Goal: Task Accomplishment & Management: Complete application form

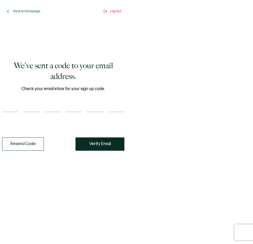
click at [18, 109] on input "number" at bounding box center [10, 107] width 16 height 11
drag, startPoint x: 37, startPoint y: 101, endPoint x: 16, endPoint y: 107, distance: 21.7
paste input "5"
type input "5"
type input "4"
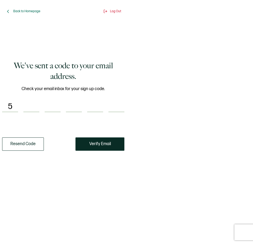
type input "7"
type input "0"
type input "9"
type input "0"
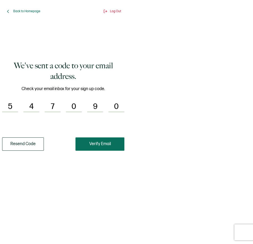
click at [103, 141] on button "Verify Email" at bounding box center [99, 143] width 49 height 13
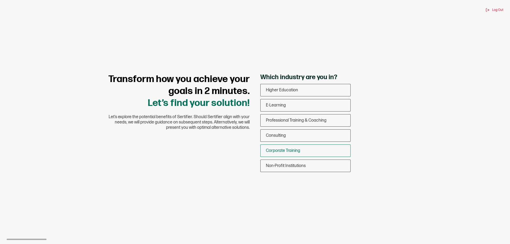
click at [253, 151] on div "Corporate Training" at bounding box center [306, 151] width 90 height 12
click at [0, 0] on input "Corporate Training" at bounding box center [0, 0] width 0 height 0
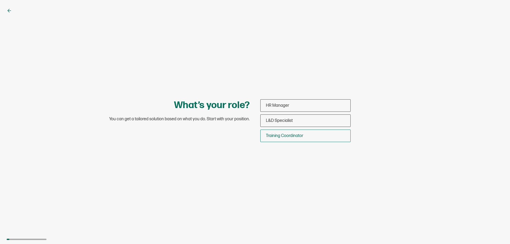
click at [253, 136] on div "Training Coordinator" at bounding box center [306, 136] width 90 height 12
click at [0, 0] on input "Training Coordinator" at bounding box center [0, 0] width 0 height 0
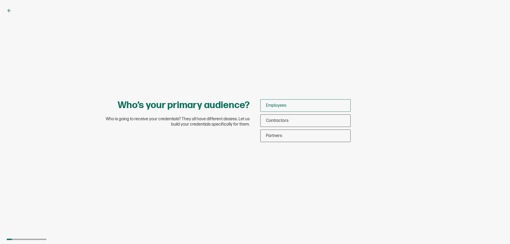
click at [253, 107] on div "Employees" at bounding box center [306, 105] width 90 height 12
click at [0, 0] on input "Employees" at bounding box center [0, 0] width 0 height 0
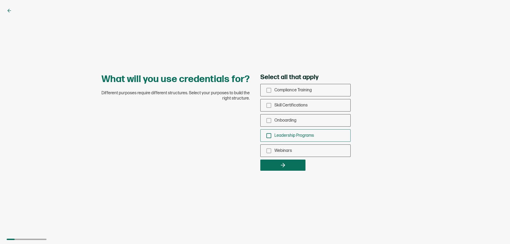
click at [253, 136] on icon "checkbox-group" at bounding box center [269, 136] width 6 height 6
click at [0, 0] on input "Leadership Programs" at bounding box center [0, 0] width 0 height 0
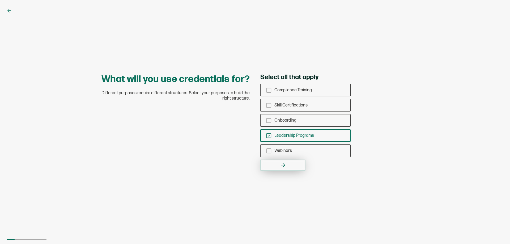
click at [253, 164] on button "button" at bounding box center [282, 165] width 45 height 11
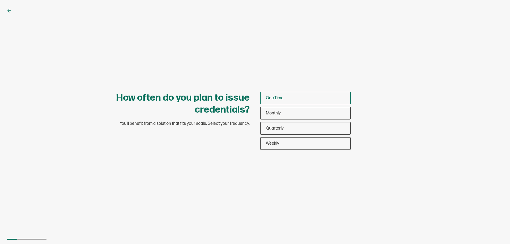
click at [253, 98] on div "One-Time" at bounding box center [306, 98] width 90 height 12
click at [0, 0] on input "One-Time" at bounding box center [0, 0] width 0 height 0
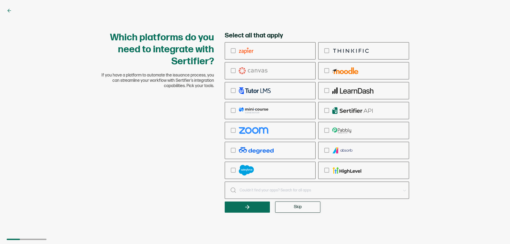
click at [253, 204] on button "Skip" at bounding box center [297, 207] width 45 height 11
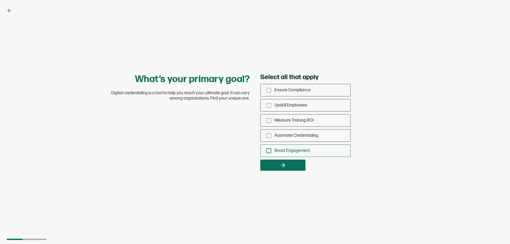
click at [269, 151] on icon "checkbox-group" at bounding box center [269, 151] width 6 height 6
click at [0, 0] on input "Boost Engagement" at bounding box center [0, 0] width 0 height 0
click at [276, 163] on button "button" at bounding box center [282, 165] width 45 height 11
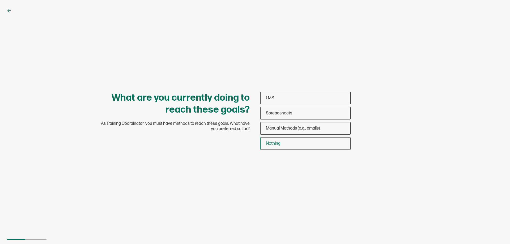
click at [280, 140] on div "Nothing" at bounding box center [306, 143] width 90 height 12
click at [0, 0] on input "Nothing" at bounding box center [0, 0] width 0 height 0
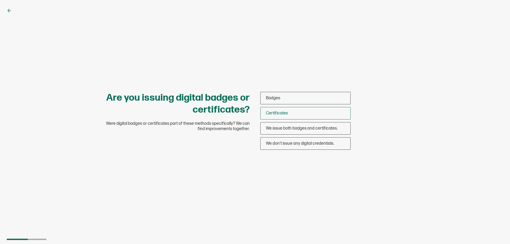
click at [278, 115] on span "Certificates" at bounding box center [277, 113] width 22 height 5
click at [0, 0] on input "Certificates" at bounding box center [0, 0] width 0 height 0
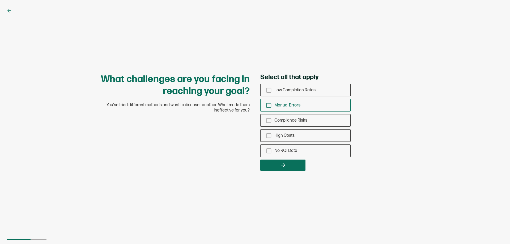
click at [271, 106] on rect "checkbox-group" at bounding box center [269, 105] width 5 height 5
click at [0, 0] on input "Manual Errors" at bounding box center [0, 0] width 0 height 0
click at [292, 164] on button "button" at bounding box center [282, 165] width 45 height 11
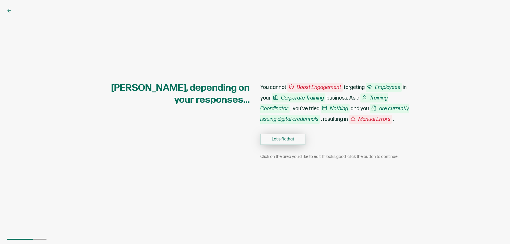
click at [290, 145] on button "Let's fix that" at bounding box center [282, 139] width 45 height 11
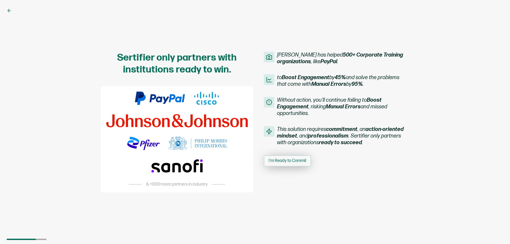
click at [280, 162] on span "I'm Ready to Commit" at bounding box center [288, 161] width 38 height 4
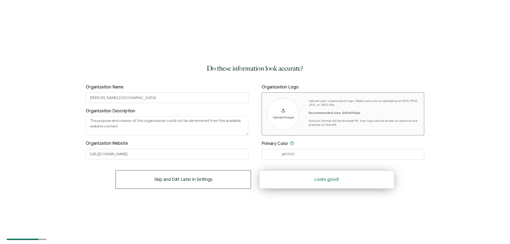
click at [336, 177] on button "Looks good!" at bounding box center [327, 179] width 136 height 19
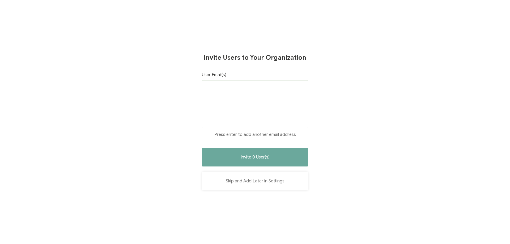
drag, startPoint x: 273, startPoint y: 181, endPoint x: 274, endPoint y: 178, distance: 3.0
click at [274, 179] on button "Skip and Add Later in Settings" at bounding box center [255, 181] width 106 height 19
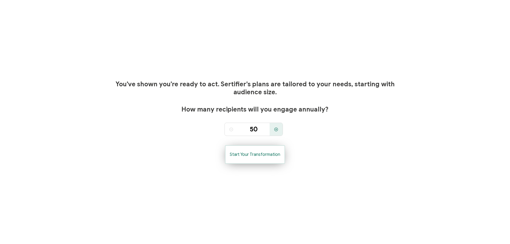
click at [273, 154] on span "Start Your Transformation" at bounding box center [255, 155] width 50 height 4
